Goal: Error: Check status

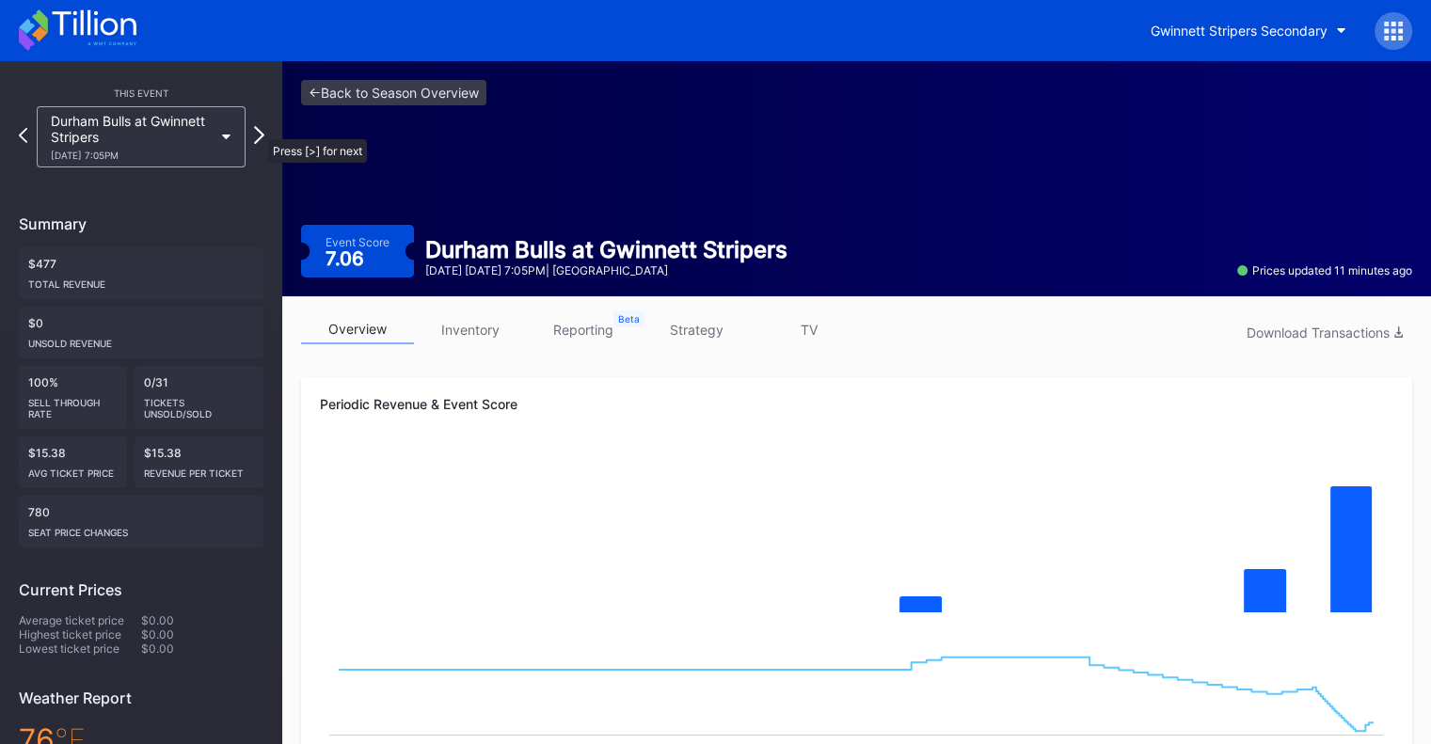
click at [259, 130] on icon at bounding box center [259, 135] width 10 height 18
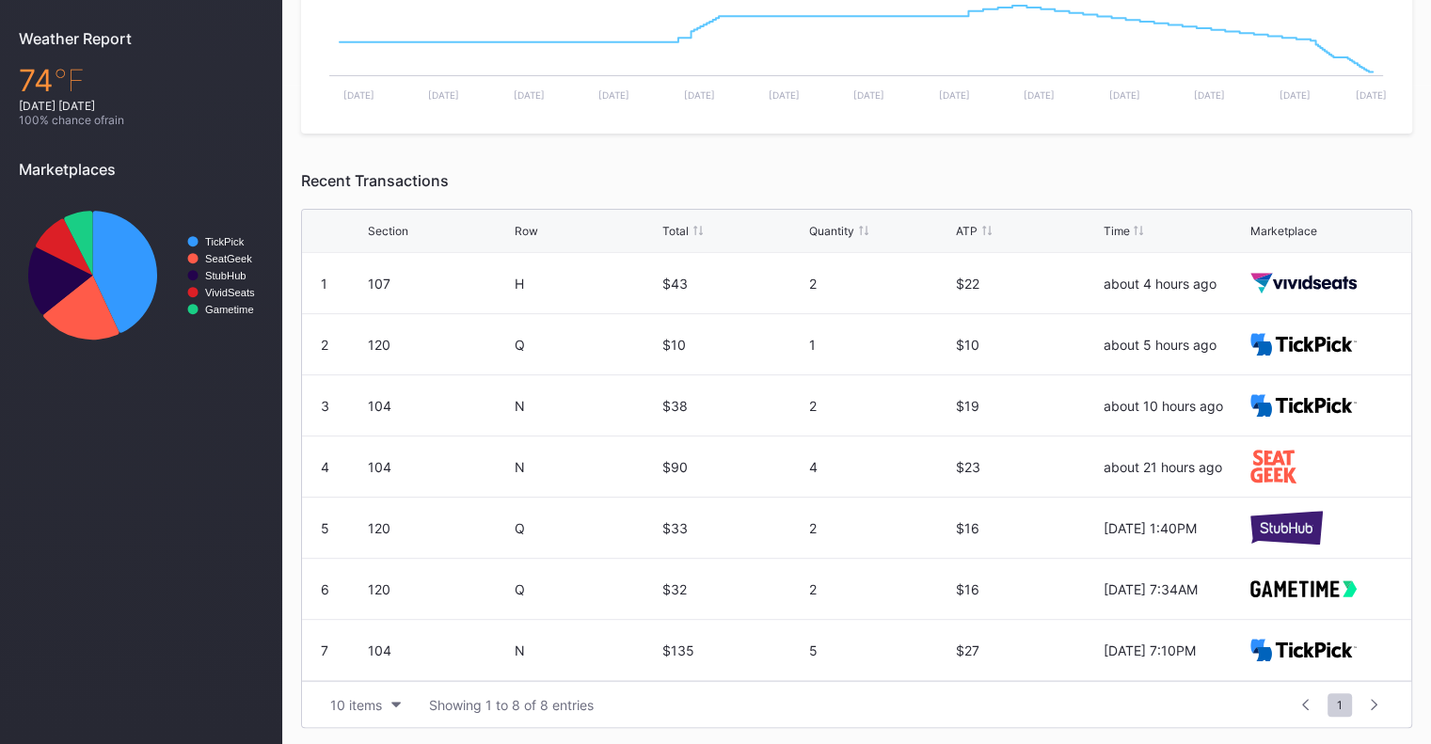
click at [550, 376] on div "N" at bounding box center [586, 406] width 142 height 60
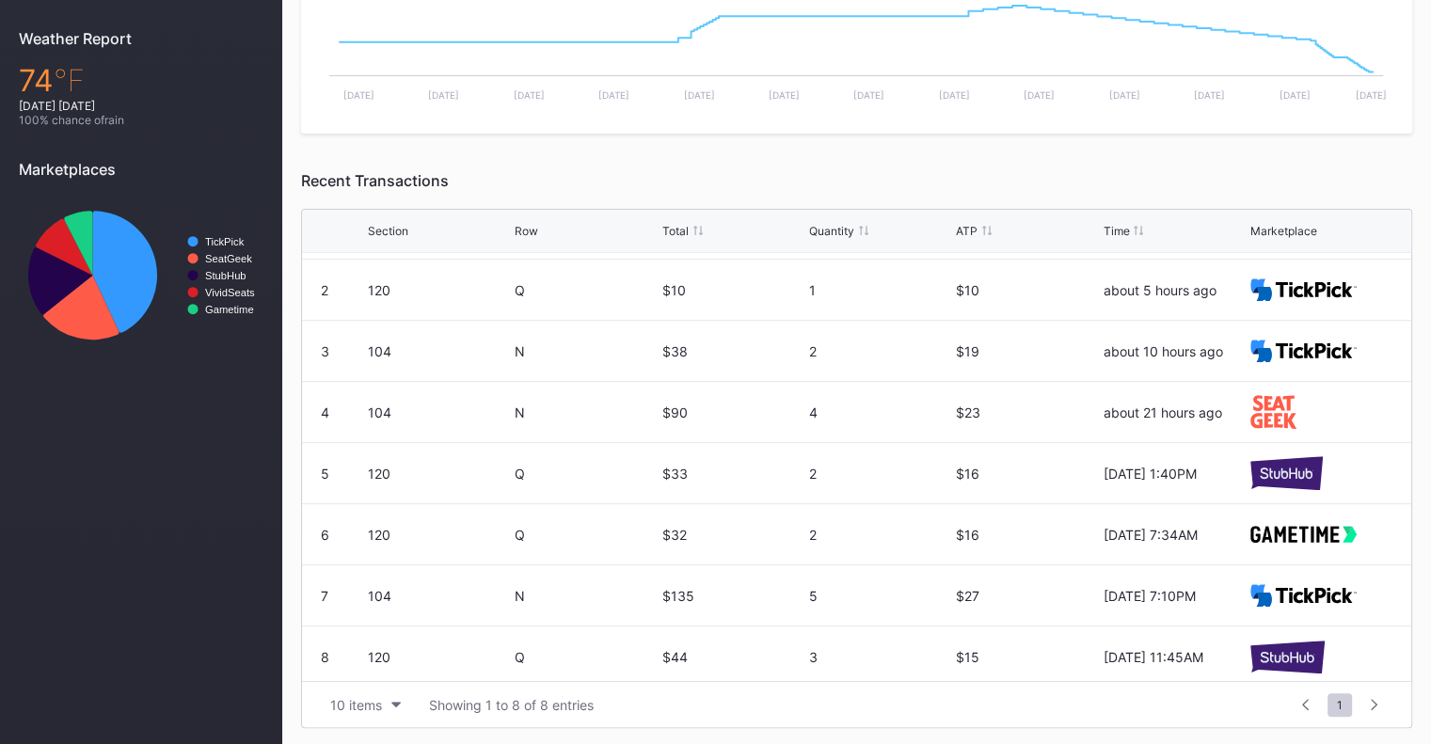
scroll to position [60, 0]
